Goal: Task Accomplishment & Management: Complete application form

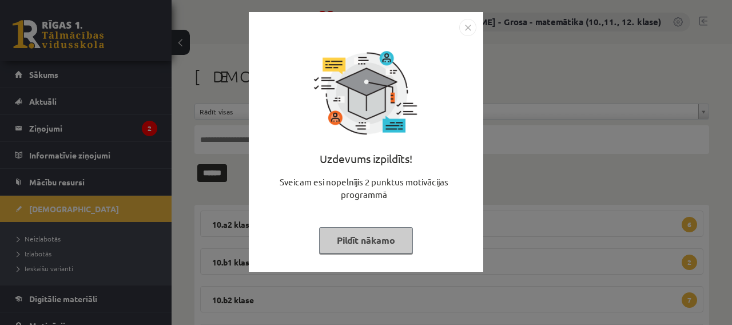
scroll to position [53, 0]
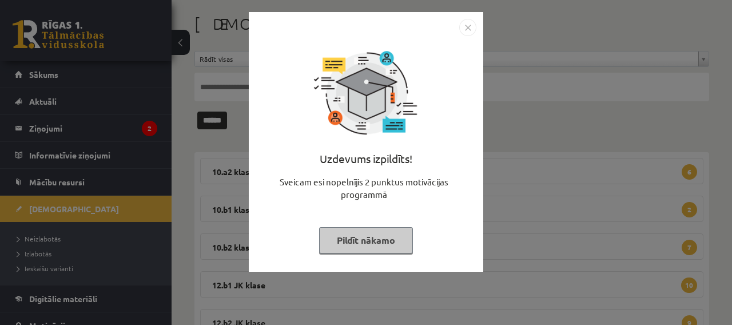
click at [468, 27] on img "Close" at bounding box center [467, 27] width 17 height 17
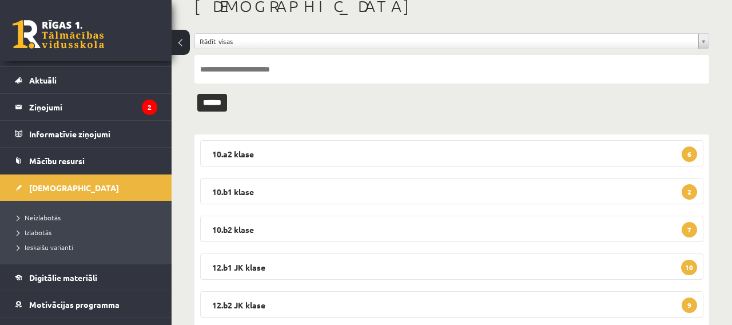
scroll to position [70, 0]
click at [120, 324] on link "Konferences" at bounding box center [86, 331] width 142 height 26
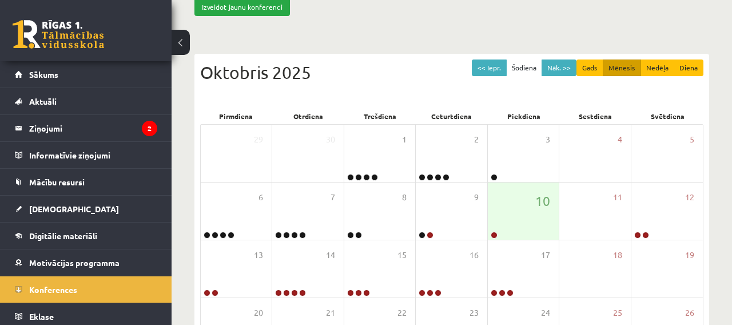
scroll to position [103, 0]
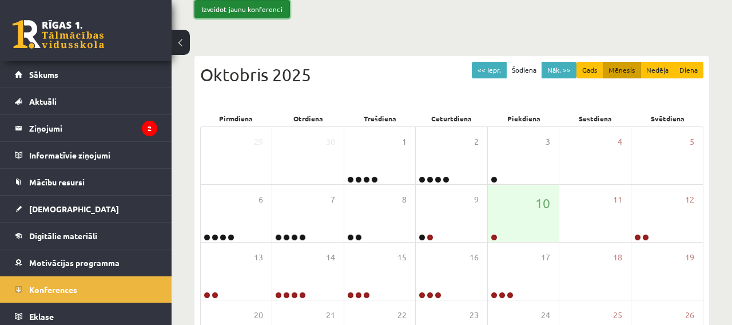
click at [276, 8] on link "Izveidot jaunu konferenci" at bounding box center [241, 9] width 95 height 18
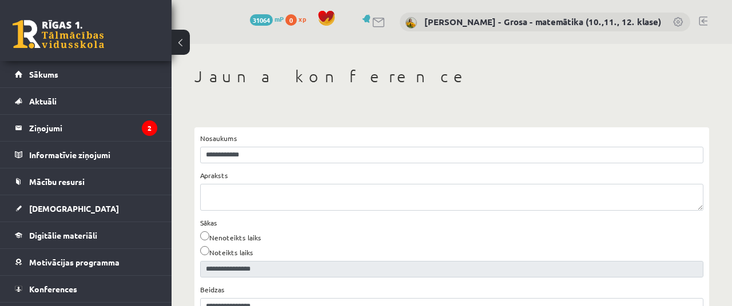
type input "**********"
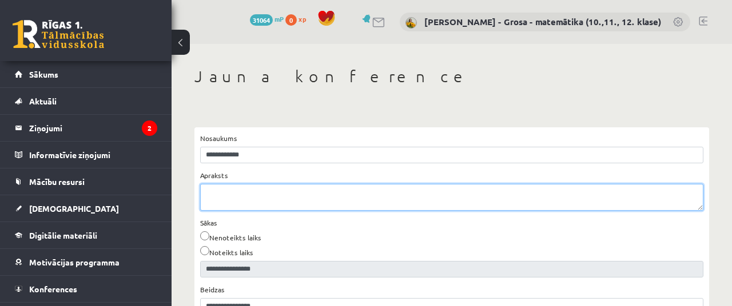
click at [364, 195] on textarea "Apraksts" at bounding box center [451, 197] width 503 height 27
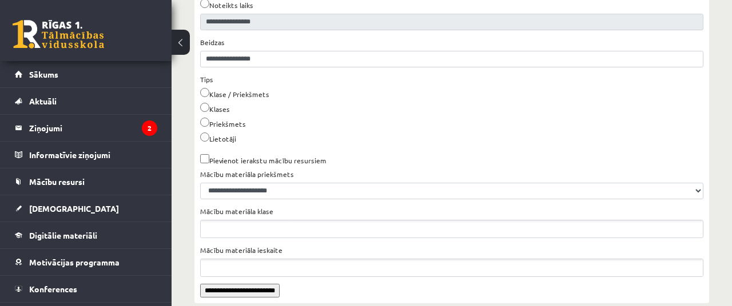
scroll to position [290, 0]
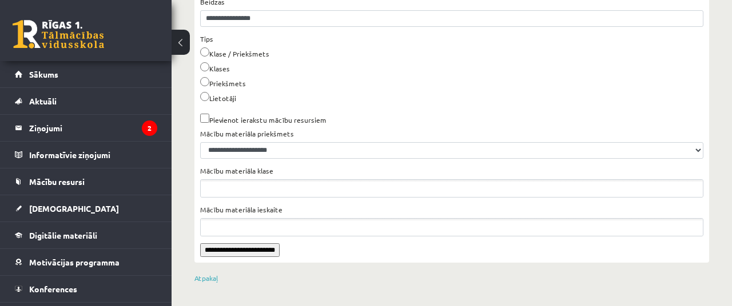
click at [233, 253] on input "**********" at bounding box center [239, 251] width 79 height 14
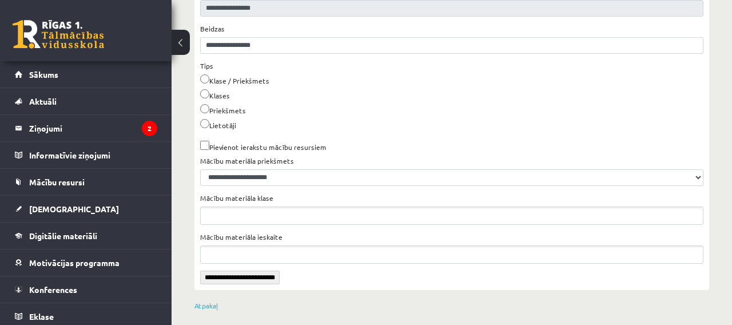
scroll to position [234, 0]
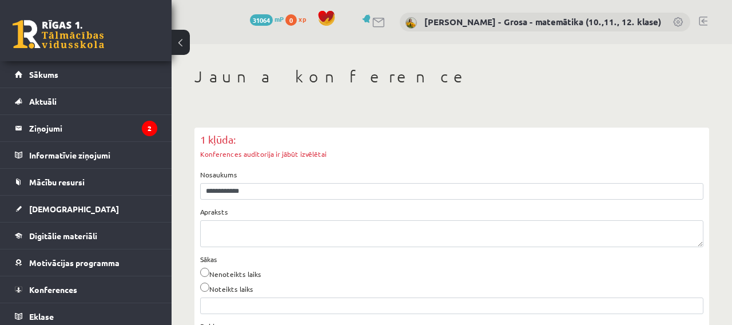
scroll to position [37, 0]
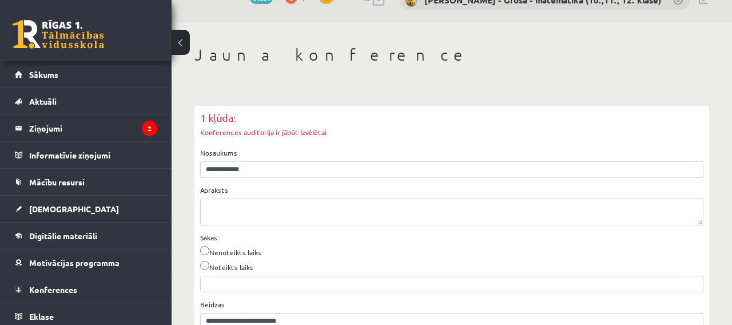
select select
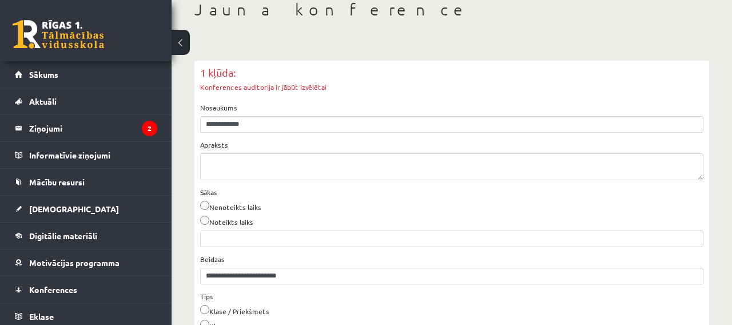
scroll to position [79, 0]
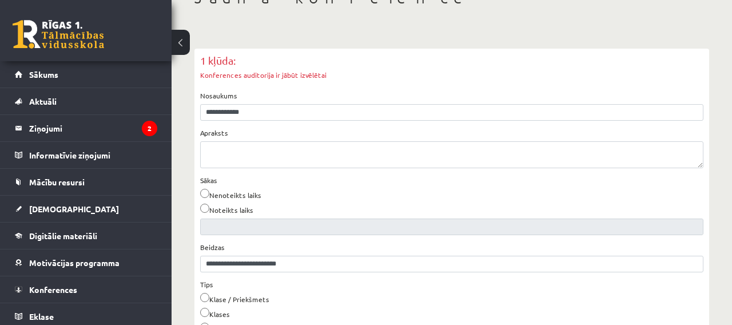
type input "**********"
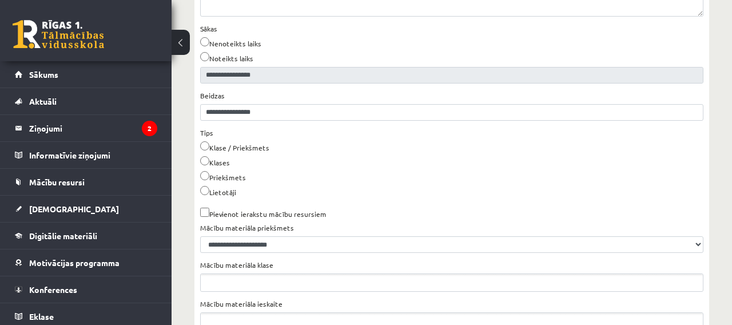
click at [231, 195] on label "Lietotāji" at bounding box center [218, 191] width 36 height 11
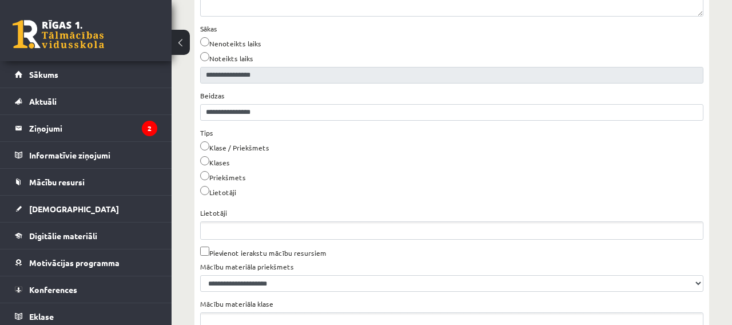
click at [264, 231] on ul "Lietotāji" at bounding box center [452, 230] width 502 height 17
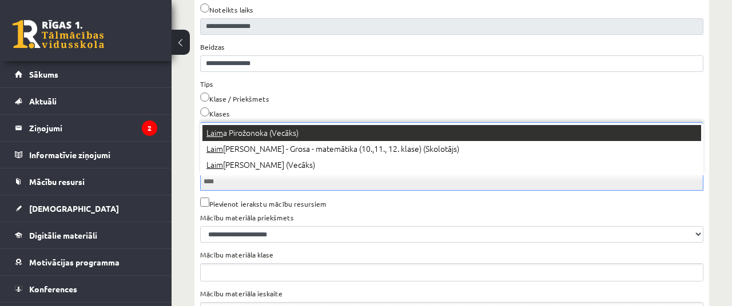
type input "****"
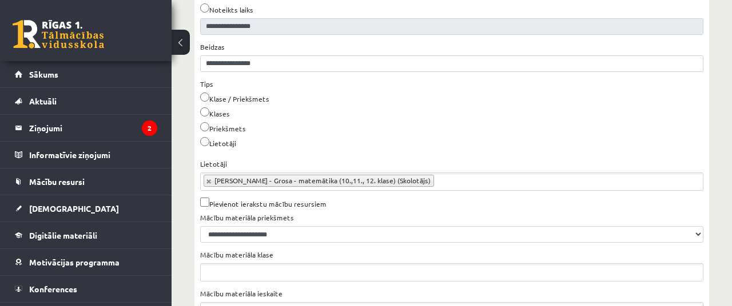
click at [355, 151] on div "Lietotāji" at bounding box center [451, 144] width 503 height 15
click at [332, 152] on div "Lietotāji" at bounding box center [451, 144] width 503 height 15
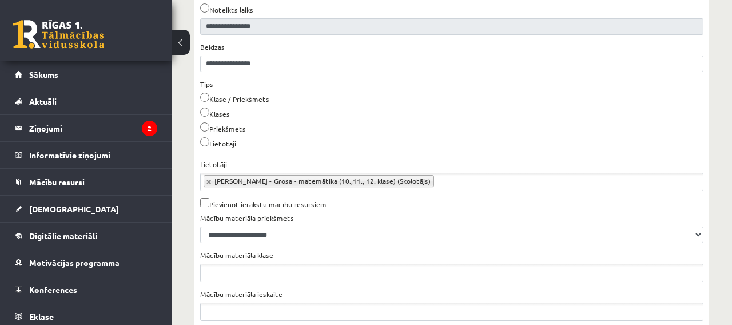
scroll to position [249, 0]
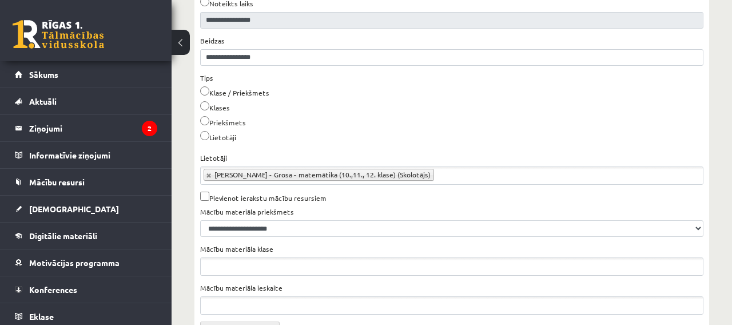
scroll to position [304, 0]
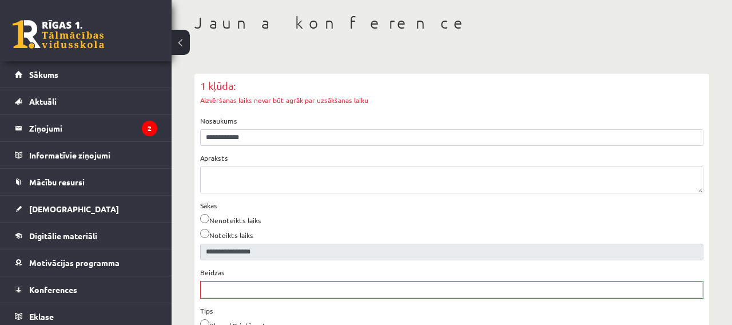
click at [244, 222] on label "Nenoteikts laiks" at bounding box center [230, 219] width 61 height 11
click at [237, 238] on label "Noteikts laiks" at bounding box center [226, 234] width 53 height 11
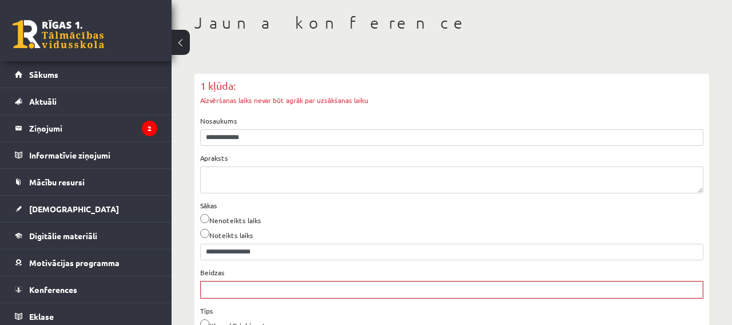
click at [249, 222] on label "Nenoteikts laiks" at bounding box center [230, 219] width 61 height 11
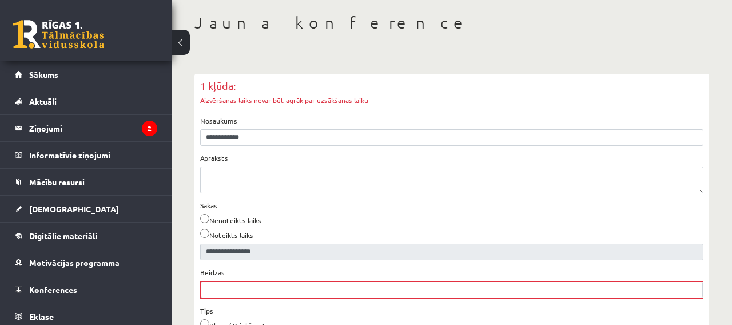
click at [246, 235] on label "Noteikts laiks" at bounding box center [226, 234] width 53 height 11
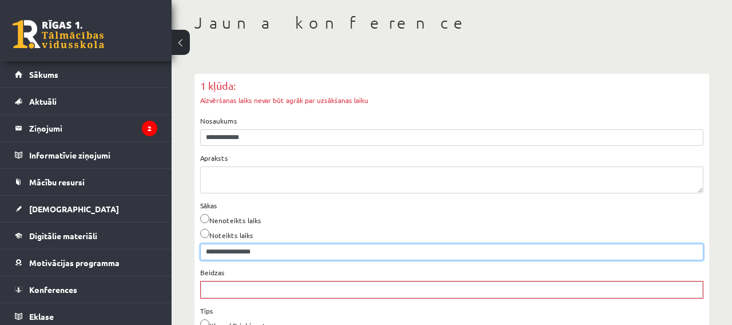
click at [265, 251] on input "**********" at bounding box center [451, 252] width 503 height 17
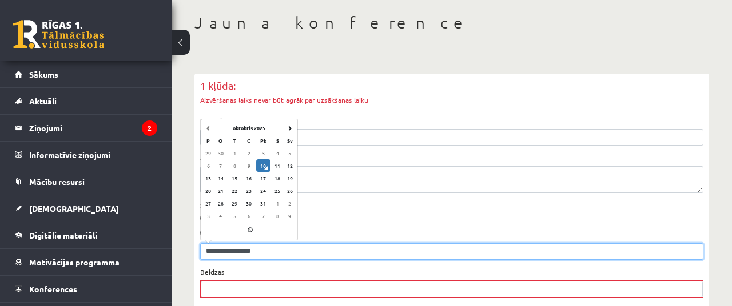
type input "**********"
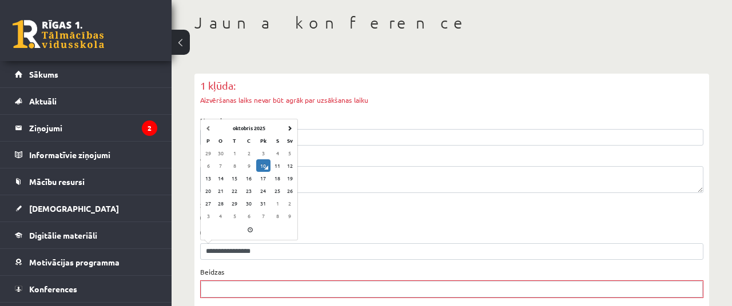
click at [359, 222] on div "Nenoteikts laiks" at bounding box center [451, 221] width 503 height 15
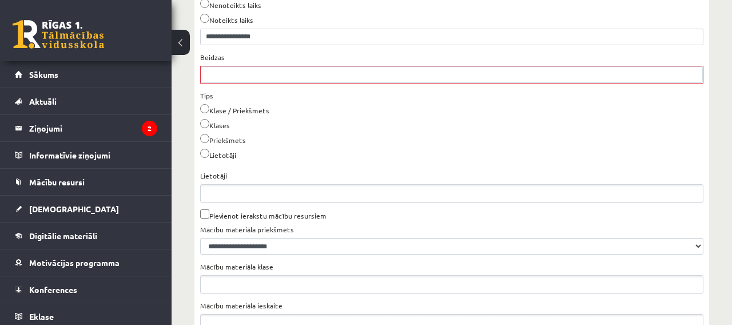
scroll to position [270, 0]
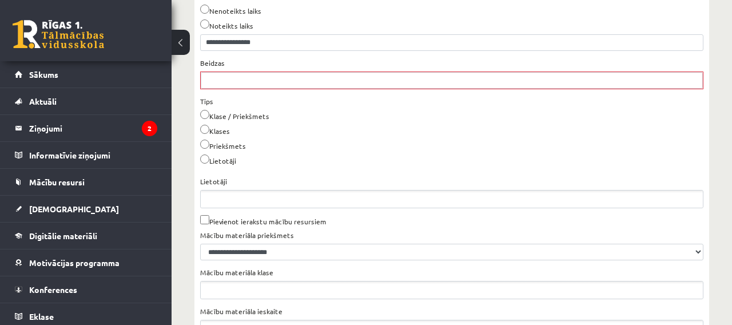
scroll to position [252, 0]
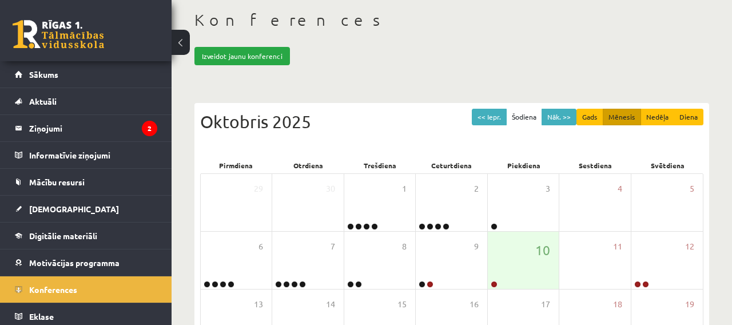
scroll to position [58, 0]
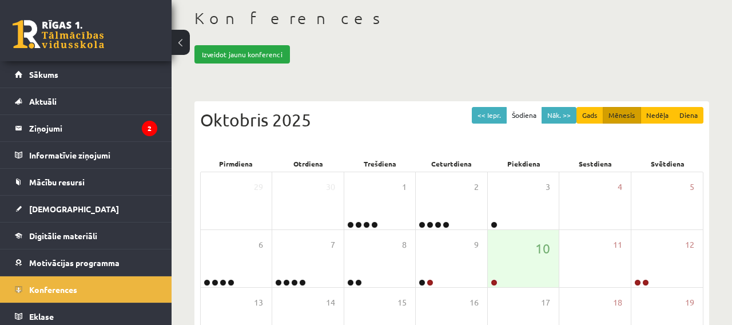
click at [514, 270] on div "10" at bounding box center [523, 258] width 71 height 57
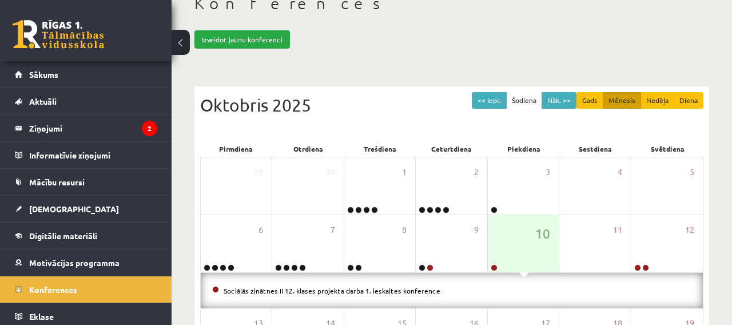
scroll to position [75, 0]
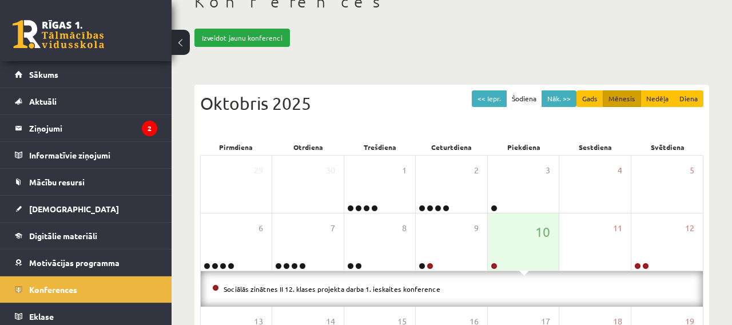
click at [430, 265] on link at bounding box center [429, 265] width 7 height 7
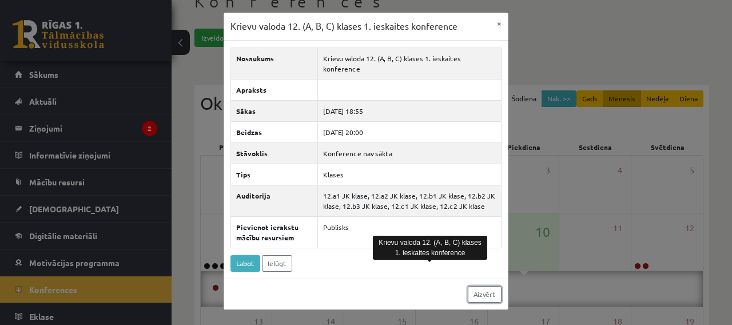
click at [484, 286] on link "Aizvērt" at bounding box center [485, 294] width 34 height 17
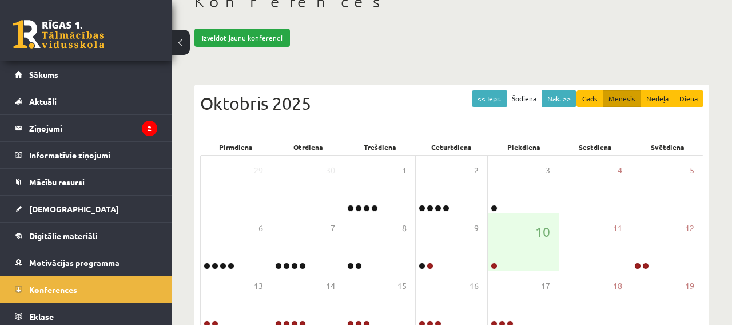
click at [518, 254] on div "10" at bounding box center [523, 241] width 71 height 57
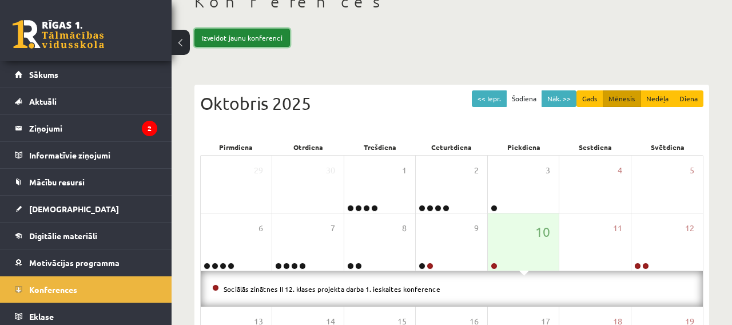
click at [276, 37] on link "Izveidot jaunu konferenci" at bounding box center [241, 38] width 95 height 18
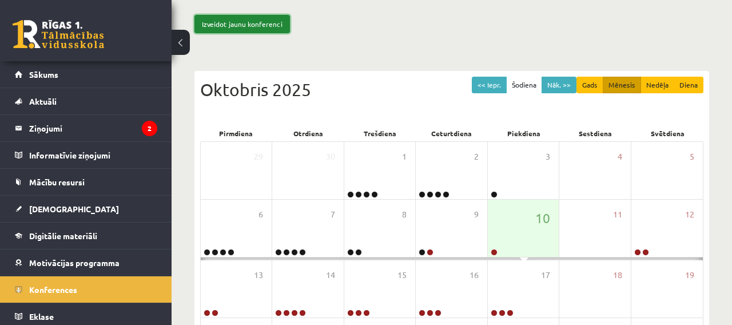
scroll to position [130, 0]
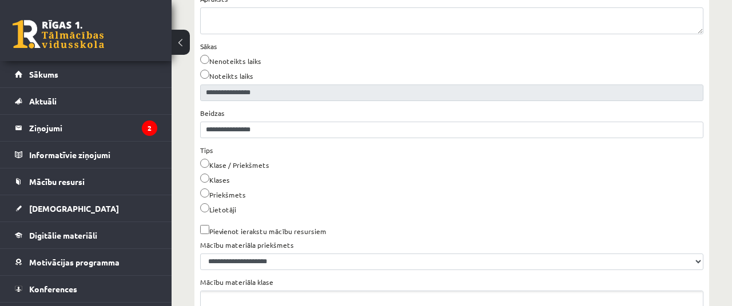
scroll to position [224, 0]
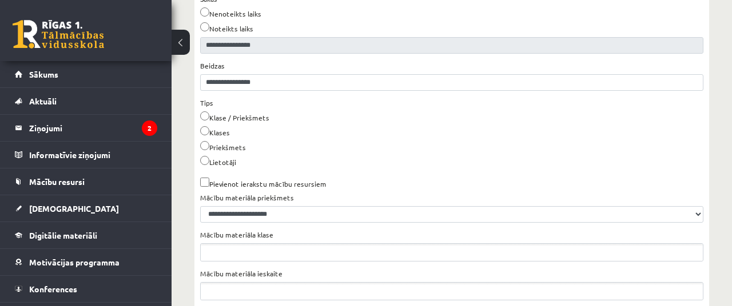
type input "**********"
click at [232, 167] on label "Lietotāji" at bounding box center [218, 161] width 36 height 11
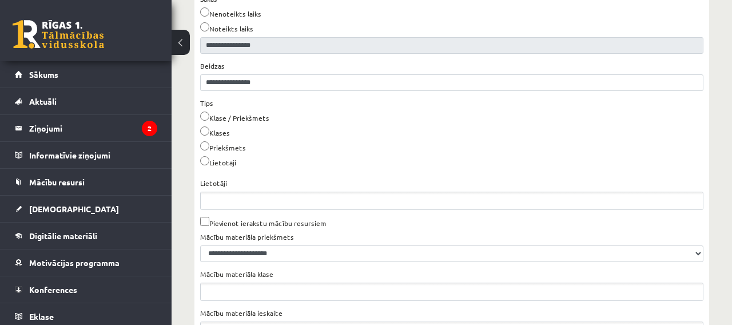
click at [283, 200] on ul "Lietotāji" at bounding box center [452, 200] width 502 height 17
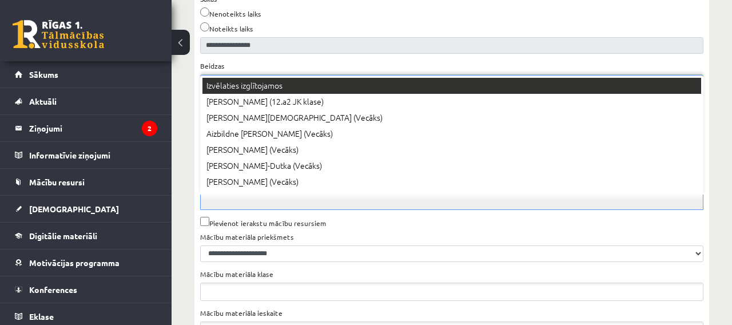
click at [273, 203] on ul "Lietotāji" at bounding box center [452, 200] width 502 height 17
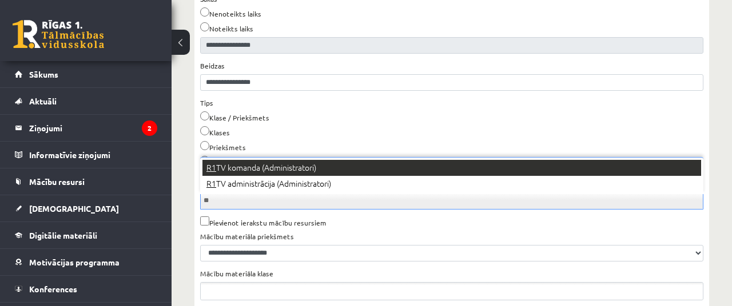
type input "**"
click at [302, 168] on div "Lietotāji" at bounding box center [451, 163] width 503 height 15
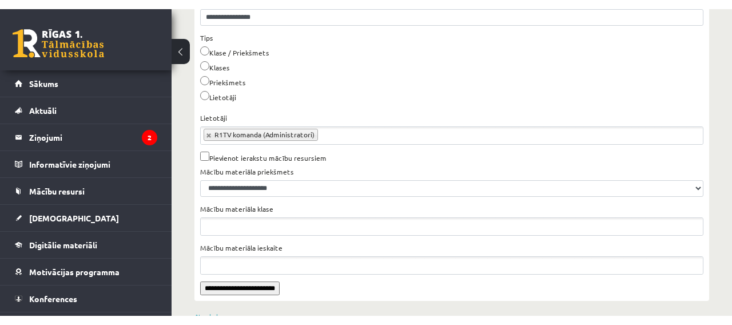
scroll to position [307, 0]
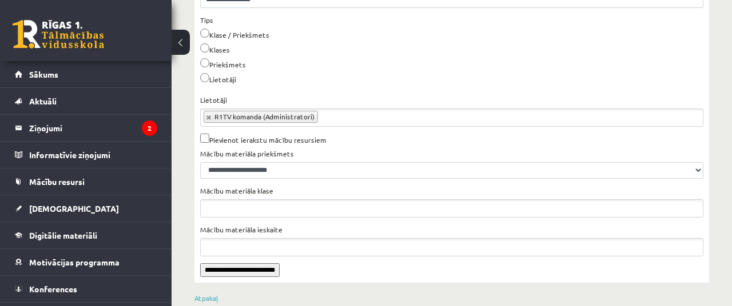
click at [276, 276] on input "**********" at bounding box center [239, 271] width 79 height 14
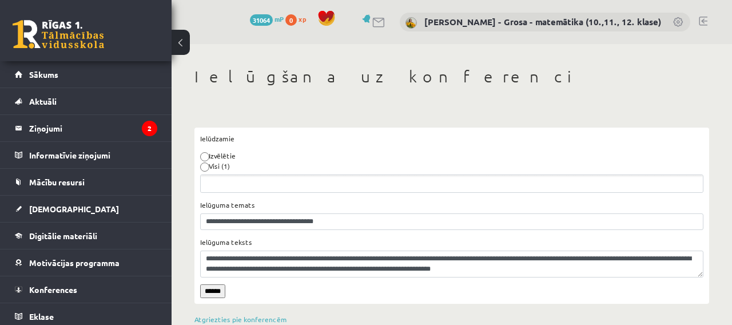
click at [278, 320] on link "Atgriezties pie konferencēm" at bounding box center [240, 318] width 93 height 9
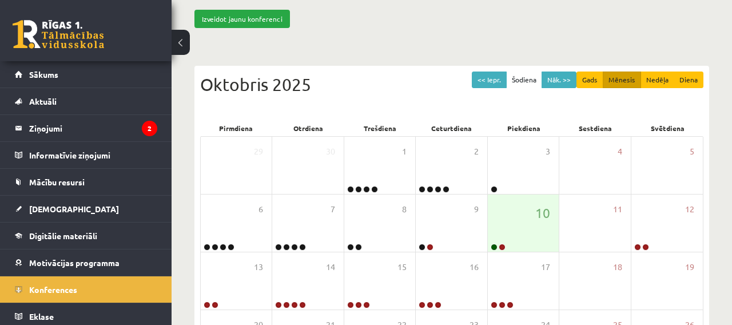
scroll to position [94, 0]
click at [503, 245] on link at bounding box center [501, 246] width 7 height 7
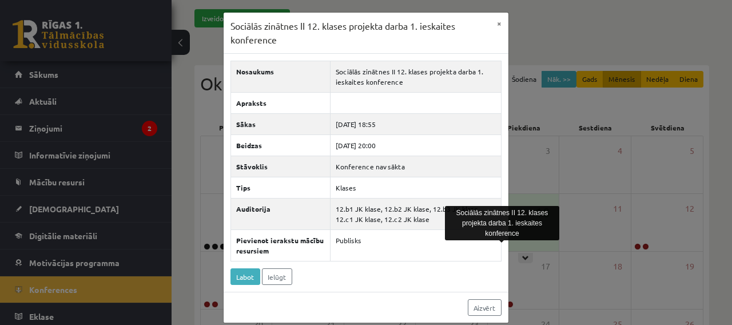
click at [501, 241] on div at bounding box center [502, 241] width 6 height 3
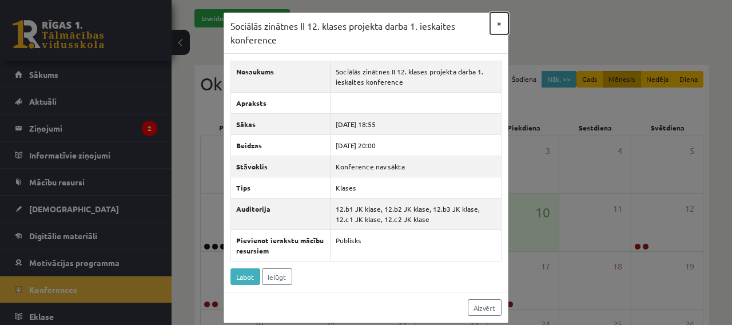
click at [500, 25] on button "×" at bounding box center [499, 24] width 18 height 22
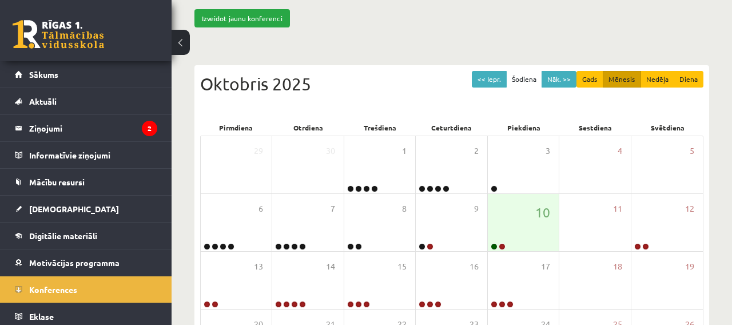
click at [493, 228] on div "10" at bounding box center [523, 222] width 71 height 57
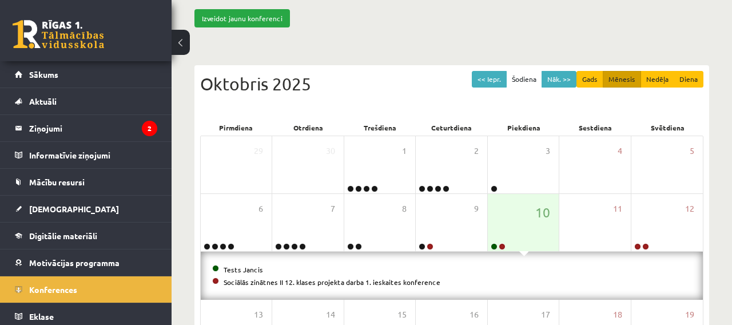
click at [492, 245] on link at bounding box center [493, 246] width 7 height 7
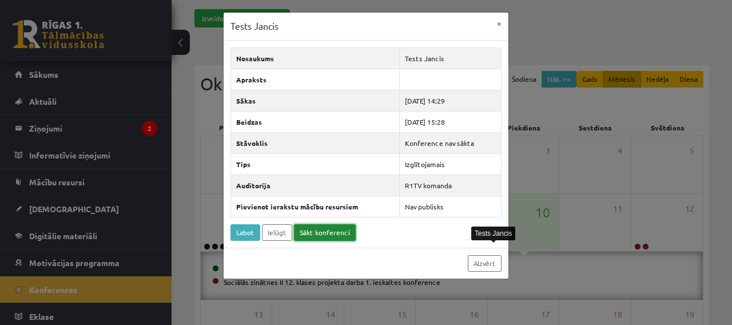
click at [328, 234] on link "Sākt konferenci" at bounding box center [325, 232] width 62 height 17
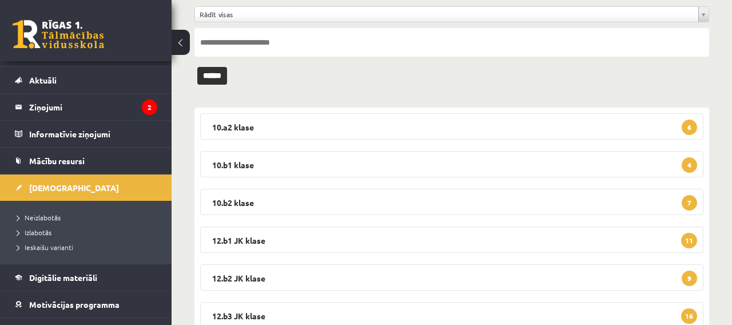
scroll to position [105, 0]
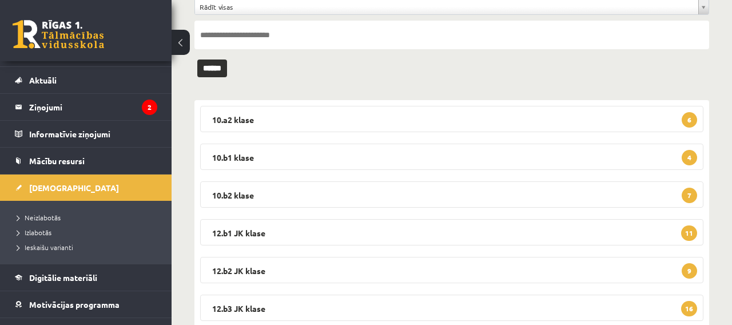
click at [68, 324] on span "Konferences" at bounding box center [53, 331] width 48 height 10
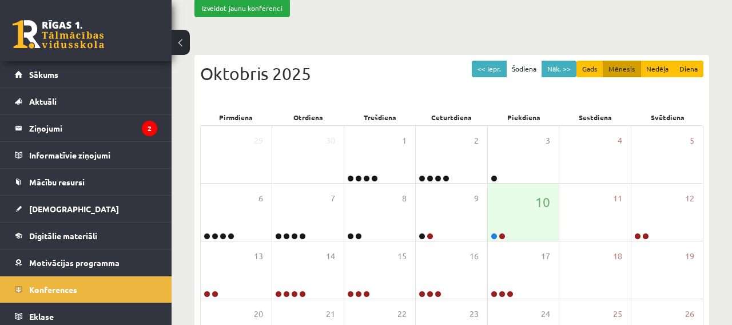
click at [492, 234] on link at bounding box center [493, 236] width 7 height 7
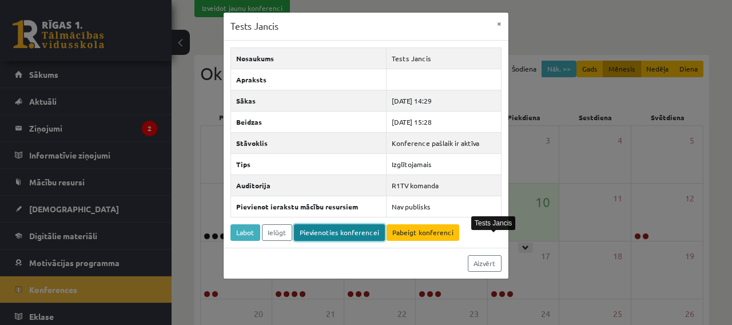
click at [355, 233] on link "Pievienoties konferencei" at bounding box center [339, 232] width 91 height 17
